Goal: Task Accomplishment & Management: Use online tool/utility

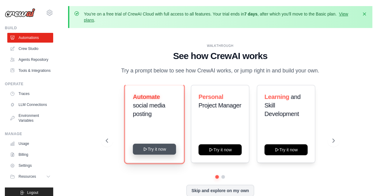
click at [151, 150] on button "Try it now" at bounding box center [154, 148] width 43 height 11
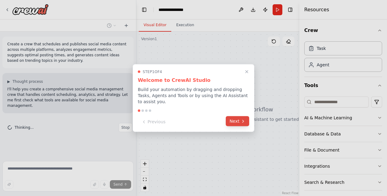
click at [237, 118] on button "Next" at bounding box center [237, 121] width 23 height 10
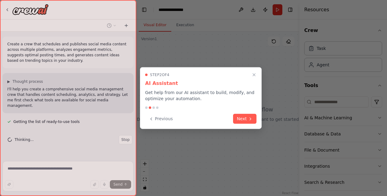
click at [237, 118] on button "Next" at bounding box center [244, 119] width 23 height 10
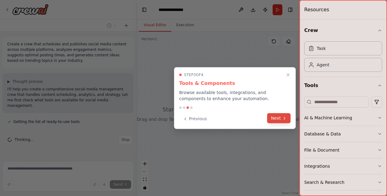
click at [280, 120] on button "Next" at bounding box center [278, 118] width 23 height 10
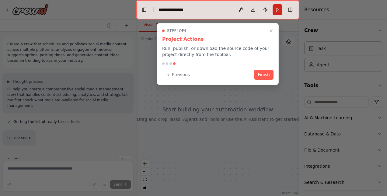
scroll to position [9, 0]
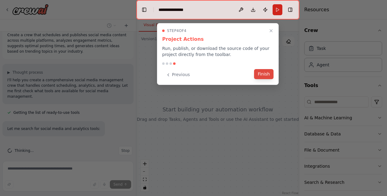
click at [266, 71] on button "Finish" at bounding box center [263, 74] width 19 height 10
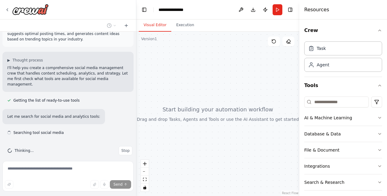
scroll to position [21, 0]
drag, startPoint x: 135, startPoint y: 89, endPoint x: 134, endPoint y: 56, distance: 32.5
click at [134, 56] on div "**********" at bounding box center [193, 98] width 387 height 196
drag, startPoint x: 132, startPoint y: 65, endPoint x: 133, endPoint y: 37, distance: 27.7
click at [133, 37] on div "**********" at bounding box center [193, 98] width 387 height 196
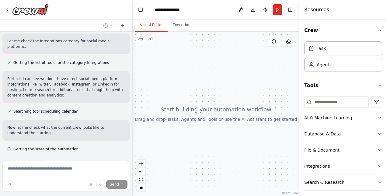
scroll to position [242, 0]
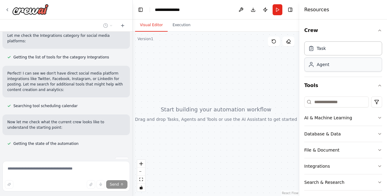
click at [316, 67] on div "Agent" at bounding box center [343, 64] width 78 height 14
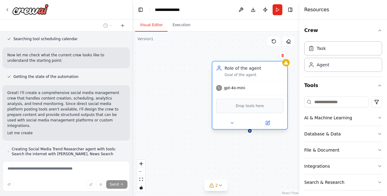
scroll to position [314, 0]
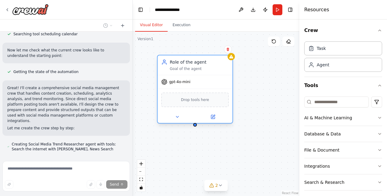
drag, startPoint x: 284, startPoint y: 76, endPoint x: 181, endPoint y: 69, distance: 103.9
click at [181, 69] on div "Goal of the agent" at bounding box center [199, 68] width 59 height 5
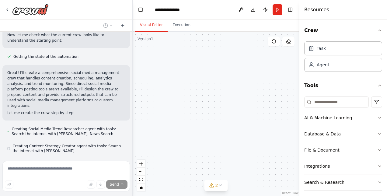
scroll to position [331, 0]
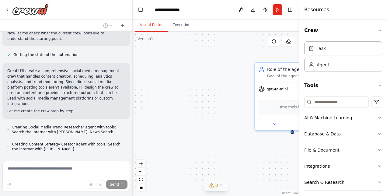
click at [219, 187] on icon at bounding box center [220, 185] width 5 height 5
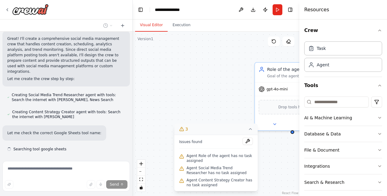
scroll to position [363, 0]
click at [118, 164] on span "Stop" at bounding box center [122, 166] width 8 height 5
type textarea "**********"
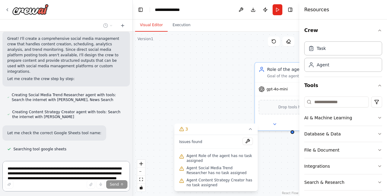
scroll to position [0, 0]
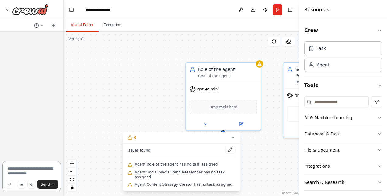
drag, startPoint x: 132, startPoint y: 72, endPoint x: 64, endPoint y: 64, distance: 69.1
click at [64, 64] on div "**********" at bounding box center [193, 98] width 387 height 196
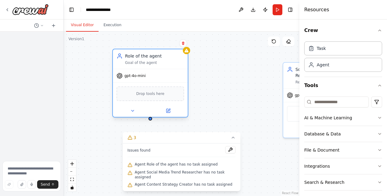
drag, startPoint x: 228, startPoint y: 67, endPoint x: 150, endPoint y: 54, distance: 78.8
click at [150, 54] on div "Role of the agent" at bounding box center [154, 56] width 59 height 6
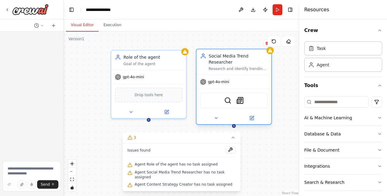
drag, startPoint x: 293, startPoint y: 77, endPoint x: 204, endPoint y: 67, distance: 90.0
click at [204, 67] on div "Social Media Trend Researcher Research and identify trending topics, hashtags, …" at bounding box center [233, 62] width 75 height 26
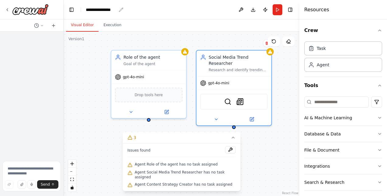
click at [102, 9] on div "**********" at bounding box center [101, 10] width 30 height 6
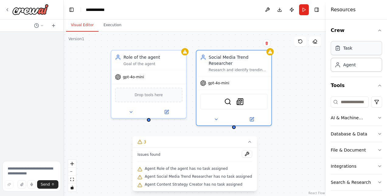
drag, startPoint x: 299, startPoint y: 37, endPoint x: 349, endPoint y: 49, distance: 51.4
click at [349, 49] on div "Resources Crew Task Agent Tools AI & Machine Learning Database & Data File & Do…" at bounding box center [356, 98] width 61 height 196
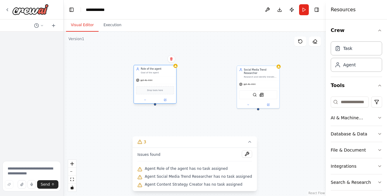
drag, startPoint x: 217, startPoint y: 74, endPoint x: 161, endPoint y: 73, distance: 56.5
click at [161, 73] on div "Goal of the agent" at bounding box center [157, 72] width 33 height 3
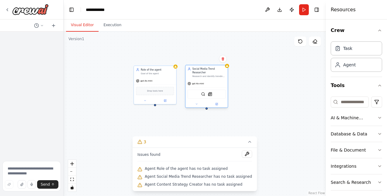
drag, startPoint x: 247, startPoint y: 78, endPoint x: 194, endPoint y: 77, distance: 53.8
click at [194, 80] on div "gpt-4o-mini" at bounding box center [206, 84] width 42 height 8
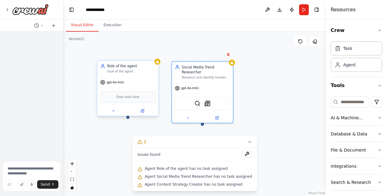
click at [130, 100] on div "Drop tools here" at bounding box center [127, 97] width 55 height 12
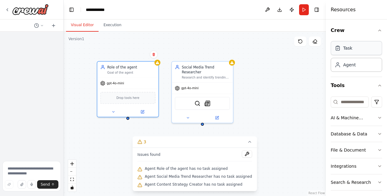
click at [349, 47] on div "Task" at bounding box center [347, 48] width 9 height 6
click at [130, 100] on div "Drop tools here" at bounding box center [127, 97] width 55 height 12
click at [127, 98] on span "Drop tools here" at bounding box center [127, 96] width 23 height 5
click at [114, 111] on icon at bounding box center [113, 111] width 4 height 4
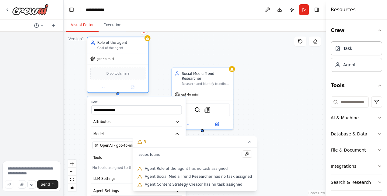
drag, startPoint x: 134, startPoint y: 70, endPoint x: 123, endPoint y: 43, distance: 28.7
click at [123, 46] on div "Goal of the agent" at bounding box center [121, 48] width 48 height 4
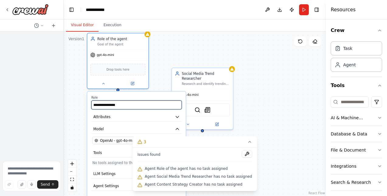
drag, startPoint x: 126, startPoint y: 103, endPoint x: 89, endPoint y: 102, distance: 36.8
click at [89, 102] on div "**********" at bounding box center [136, 155] width 98 height 127
type input "**********"
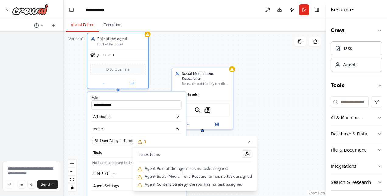
click at [90, 114] on div "**********" at bounding box center [136, 155] width 98 height 127
drag, startPoint x: 210, startPoint y: 142, endPoint x: 260, endPoint y: 145, distance: 49.9
click at [262, 145] on div "**********" at bounding box center [195, 114] width 262 height 164
click at [245, 143] on button "3" at bounding box center [195, 141] width 124 height 11
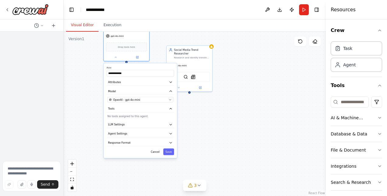
drag, startPoint x: 277, startPoint y: 114, endPoint x: 282, endPoint y: 67, distance: 47.7
click at [282, 67] on div "**********" at bounding box center [195, 114] width 262 height 164
click at [170, 108] on icon "button" at bounding box center [171, 108] width 2 height 1
click at [171, 116] on icon "button" at bounding box center [171, 118] width 4 height 4
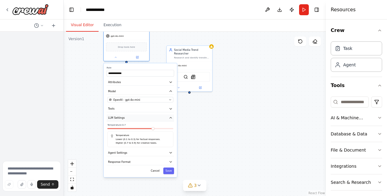
click at [171, 119] on icon "button" at bounding box center [171, 118] width 4 height 4
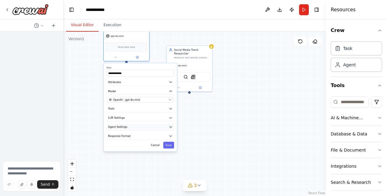
click at [171, 126] on icon "button" at bounding box center [171, 126] width 2 height 1
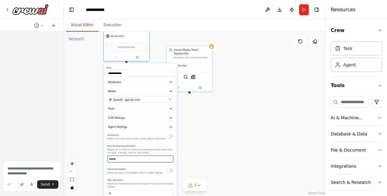
click at [131, 158] on input "number" at bounding box center [140, 158] width 66 height 7
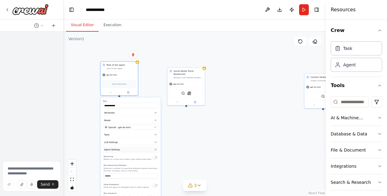
drag, startPoint x: 164, startPoint y: 136, endPoint x: 148, endPoint y: 145, distance: 18.2
click at [148, 145] on div "**********" at bounding box center [130, 176] width 60 height 158
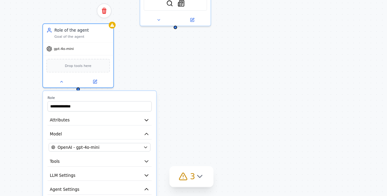
drag, startPoint x: 160, startPoint y: 129, endPoint x: 176, endPoint y: 172, distance: 46.1
click at [176, 172] on div "**********" at bounding box center [195, 114] width 262 height 164
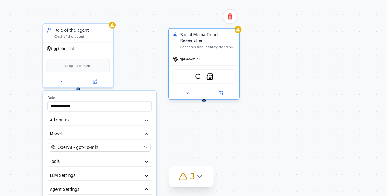
drag, startPoint x: 183, startPoint y: 100, endPoint x: 200, endPoint y: 141, distance: 45.2
click at [200, 141] on div "Social Media Trend Researcher Research and identify trending topics, hashtags, …" at bounding box center [201, 125] width 38 height 38
click at [205, 130] on img at bounding box center [204, 132] width 4 height 4
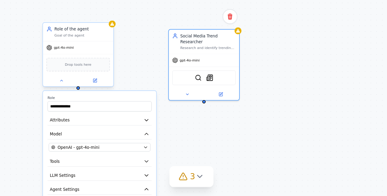
click at [140, 128] on div "Drop tools here" at bounding box center [134, 125] width 34 height 7
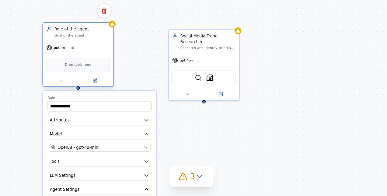
click at [144, 111] on div "Role of the agent Goal of the agent" at bounding box center [134, 109] width 37 height 10
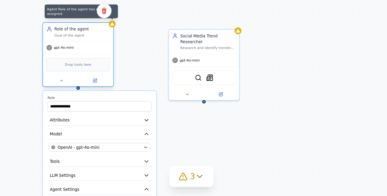
click at [152, 105] on icon at bounding box center [152, 104] width 2 height 2
click at [153, 104] on icon at bounding box center [152, 104] width 2 height 2
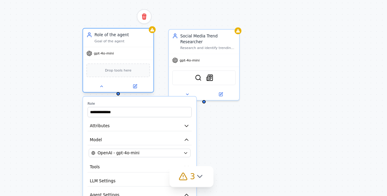
drag, startPoint x: 143, startPoint y: 112, endPoint x: 164, endPoint y: 115, distance: 21.5
click at [164, 115] on div "Role of the agent Goal of the agent" at bounding box center [155, 112] width 37 height 10
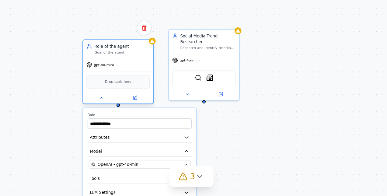
drag, startPoint x: 174, startPoint y: 109, endPoint x: 173, endPoint y: 116, distance: 7.4
click at [173, 116] on div "Role of the agent Goal of the agent gpt-4o-mini Drop tools here" at bounding box center [155, 129] width 38 height 34
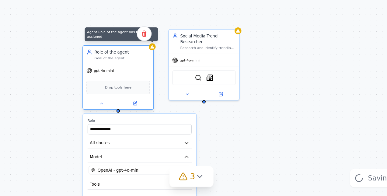
drag, startPoint x: 174, startPoint y: 114, endPoint x: 174, endPoint y: 117, distance: 3.7
click at [174, 117] on div at bounding box center [174, 117] width 4 height 4
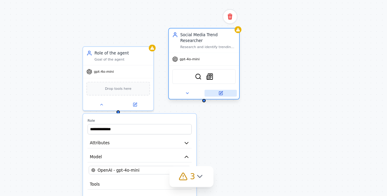
click at [209, 140] on icon at bounding box center [210, 141] width 2 height 2
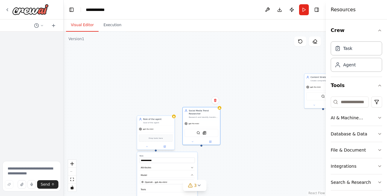
click at [161, 122] on div "Goal of the agent" at bounding box center [157, 122] width 29 height 2
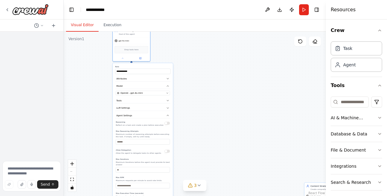
drag, startPoint x: 153, startPoint y: 122, endPoint x: 129, endPoint y: 28, distance: 97.0
click at [129, 28] on div "**********" at bounding box center [195, 107] width 262 height 176
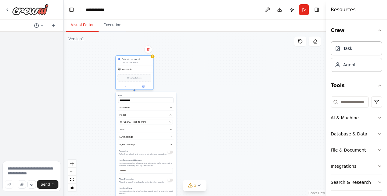
drag, startPoint x: 140, startPoint y: 41, endPoint x: 144, endPoint y: 72, distance: 30.6
click at [144, 72] on div "gpt-4o-mini" at bounding box center [134, 69] width 37 height 7
click at [111, 27] on button "Execution" at bounding box center [112, 25] width 28 height 13
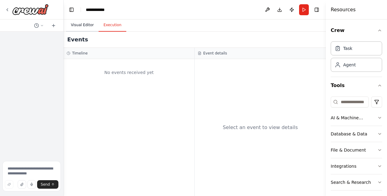
click at [90, 25] on button "Visual Editor" at bounding box center [82, 25] width 33 height 13
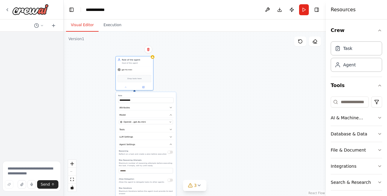
click at [283, 88] on div "**********" at bounding box center [195, 114] width 262 height 164
click at [347, 53] on div "Task" at bounding box center [355, 48] width 51 height 14
drag, startPoint x: 215, startPoint y: 83, endPoint x: 246, endPoint y: 72, distance: 33.7
click at [216, 83] on div "**********" at bounding box center [195, 114] width 262 height 164
click at [202, 188] on button "3" at bounding box center [194, 185] width 23 height 11
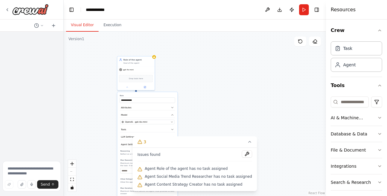
click at [201, 176] on span "Agent Social Media Trend Researcher has no task assigned" at bounding box center [198, 176] width 107 height 5
click at [247, 142] on icon at bounding box center [249, 141] width 5 height 5
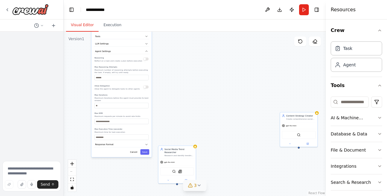
drag, startPoint x: 235, startPoint y: 131, endPoint x: 209, endPoint y: 38, distance: 96.5
click at [209, 38] on div "**********" at bounding box center [195, 114] width 262 height 164
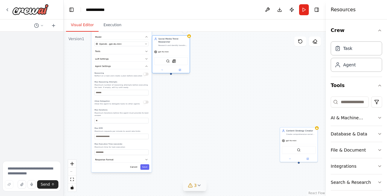
drag, startPoint x: 181, startPoint y: 151, endPoint x: 175, endPoint y: 41, distance: 110.8
click at [175, 41] on div "Social Media Trend Researcher Research and identify trending topics, hashtags, …" at bounding box center [172, 41] width 29 height 9
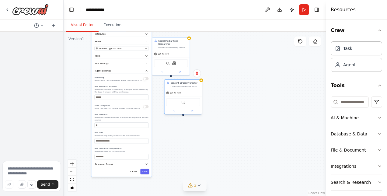
drag, startPoint x: 299, startPoint y: 136, endPoint x: 175, endPoint y: 84, distance: 134.1
click at [175, 84] on div "Content Strategy Creator" at bounding box center [184, 82] width 29 height 3
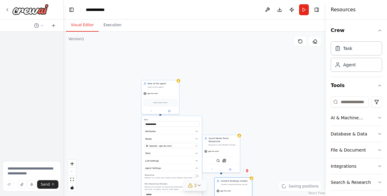
drag, startPoint x: 261, startPoint y: 113, endPoint x: 279, endPoint y: 173, distance: 62.1
click at [279, 173] on div "**********" at bounding box center [195, 114] width 262 height 164
drag, startPoint x: 223, startPoint y: 139, endPoint x: 214, endPoint y: 82, distance: 57.6
click at [214, 82] on div "Social Media Trend Researcher" at bounding box center [213, 84] width 29 height 6
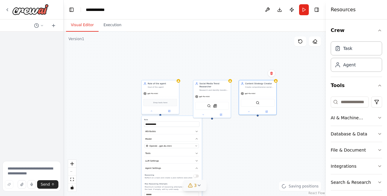
drag, startPoint x: 231, startPoint y: 181, endPoint x: 257, endPoint y: 73, distance: 111.2
click at [257, 73] on div "**********" at bounding box center [195, 114] width 262 height 164
click at [377, 116] on icon "button" at bounding box center [379, 117] width 5 height 5
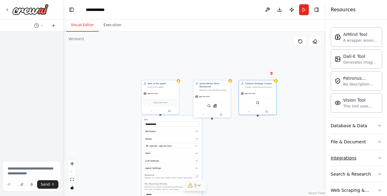
scroll to position [127, 0]
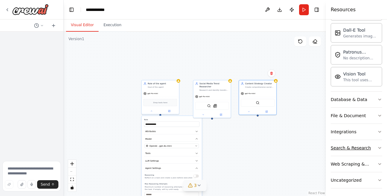
click at [377, 147] on icon "button" at bounding box center [379, 147] width 5 height 5
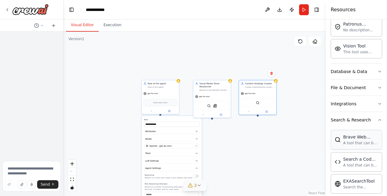
scroll to position [155, 0]
click at [219, 103] on img at bounding box center [218, 105] width 4 height 4
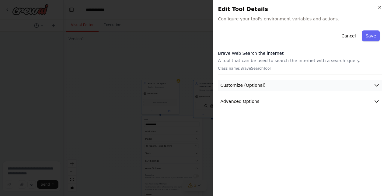
click at [313, 87] on button "Customize (Optional)" at bounding box center [300, 85] width 164 height 11
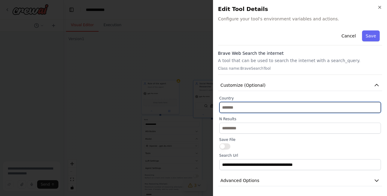
click at [257, 106] on input "text" at bounding box center [299, 107] width 161 height 11
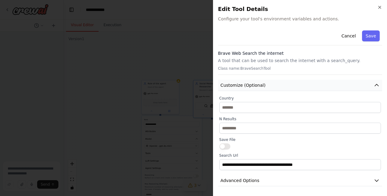
click at [282, 83] on button "Customize (Optional)" at bounding box center [300, 85] width 164 height 11
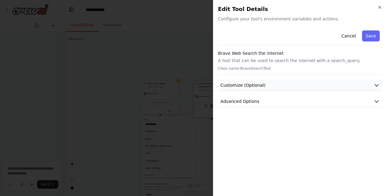
click at [282, 83] on button "Customize (Optional)" at bounding box center [300, 85] width 164 height 11
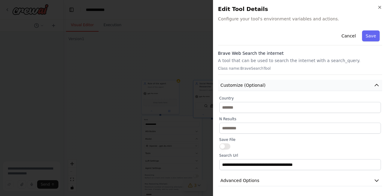
click at [282, 83] on button "Customize (Optional)" at bounding box center [300, 85] width 164 height 11
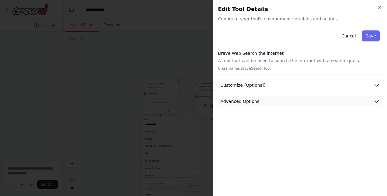
click at [282, 99] on button "Advanced Options" at bounding box center [300, 101] width 164 height 11
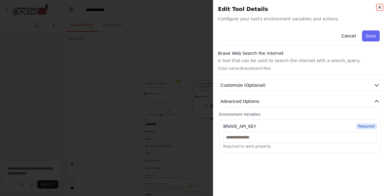
click at [379, 7] on icon "button" at bounding box center [379, 7] width 5 height 5
